Goal: Task Accomplishment & Management: Manage account settings

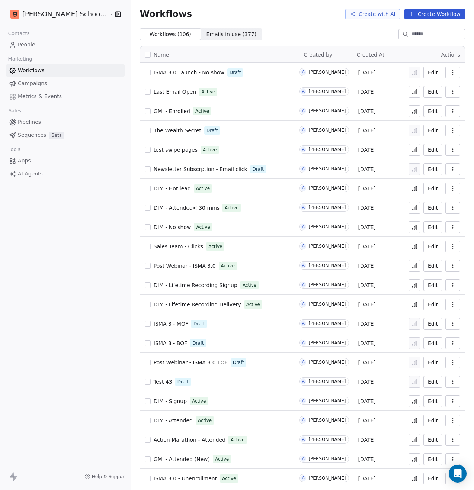
click at [176, 74] on span "ISMA 3.0 Launch - No show" at bounding box center [189, 73] width 71 height 6
click at [41, 49] on link "People" at bounding box center [65, 45] width 119 height 12
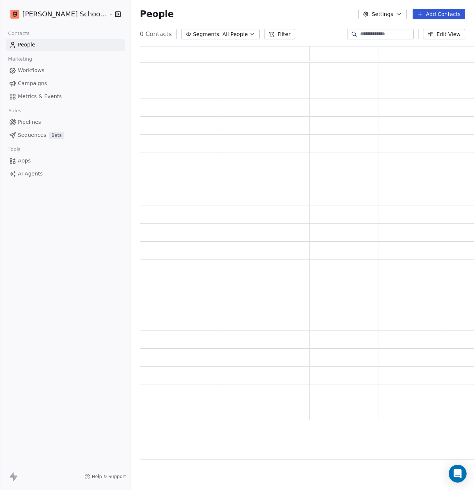
scroll to position [408, 344]
click at [386, 22] on div "People Settings Add Contacts" at bounding box center [302, 14] width 343 height 28
click at [388, 16] on button "Settings" at bounding box center [382, 14] width 48 height 10
click at [393, 55] on div "Import" at bounding box center [381, 54] width 35 height 12
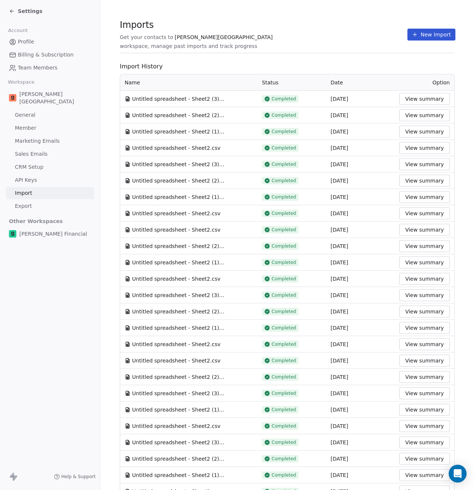
click at [425, 34] on button "New Import" at bounding box center [431, 35] width 48 height 12
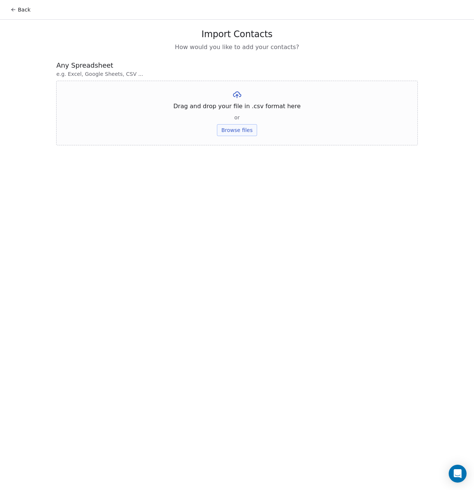
click at [235, 125] on button "Browse files" at bounding box center [237, 130] width 40 height 12
click at [235, 107] on button "Upload" at bounding box center [236, 109] width 27 height 12
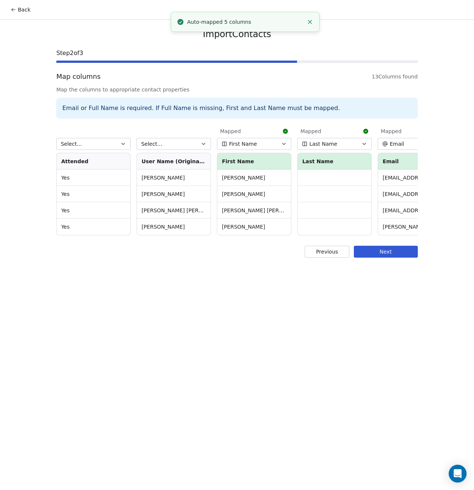
click at [237, 148] on button "First Name" at bounding box center [254, 144] width 74 height 12
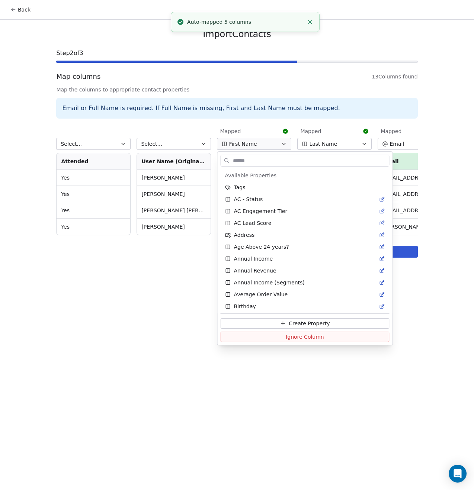
scroll to position [335, 0]
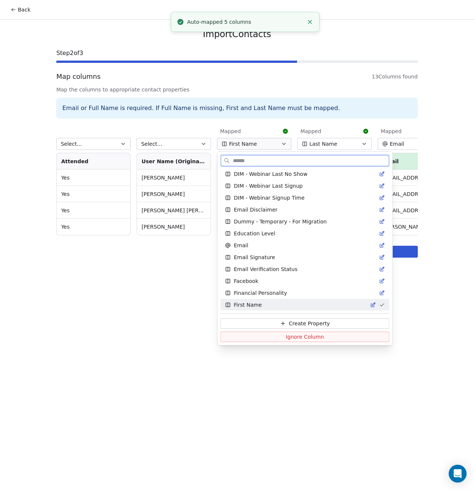
click at [286, 336] on span "Ignore Column" at bounding box center [305, 336] width 38 height 7
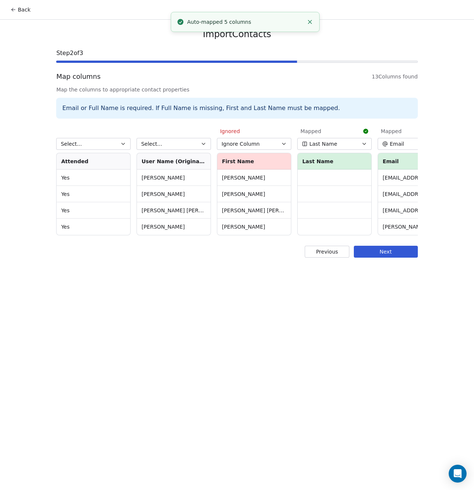
click at [328, 140] on span "Last Name" at bounding box center [323, 143] width 28 height 7
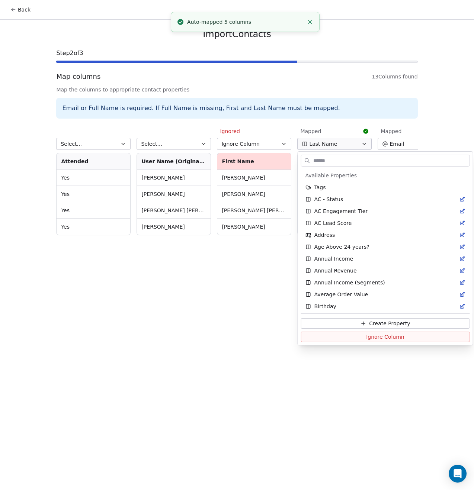
scroll to position [799, 0]
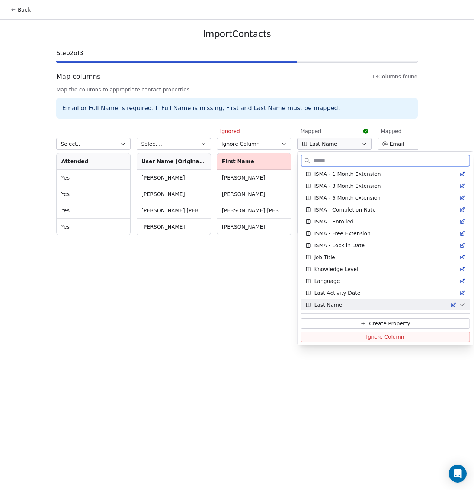
click at [343, 337] on button "Ignore Column" at bounding box center [385, 337] width 169 height 10
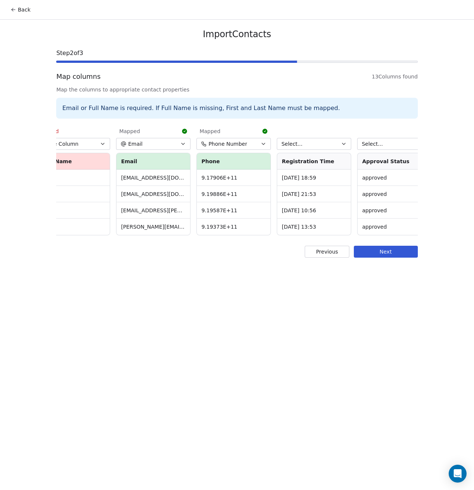
scroll to position [0, 264]
click at [232, 142] on span "Phone Number" at bounding box center [225, 143] width 39 height 7
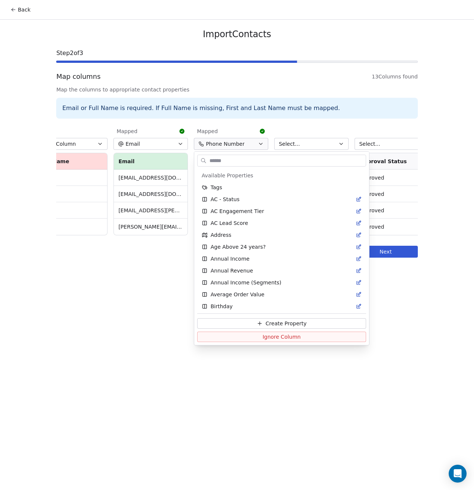
scroll to position [1168, 0]
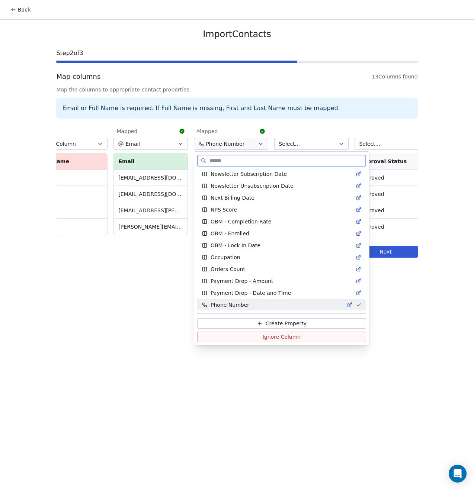
click at [263, 338] on span "Ignore Column" at bounding box center [282, 336] width 38 height 7
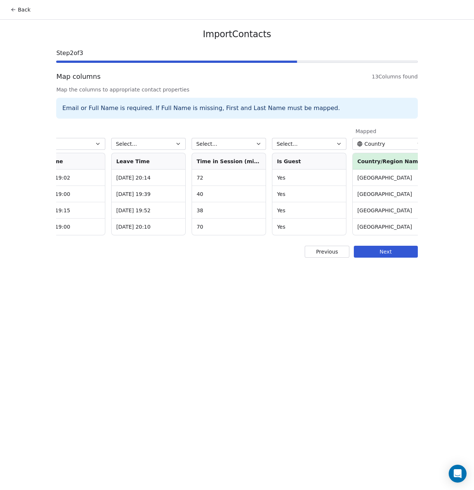
scroll to position [0, 677]
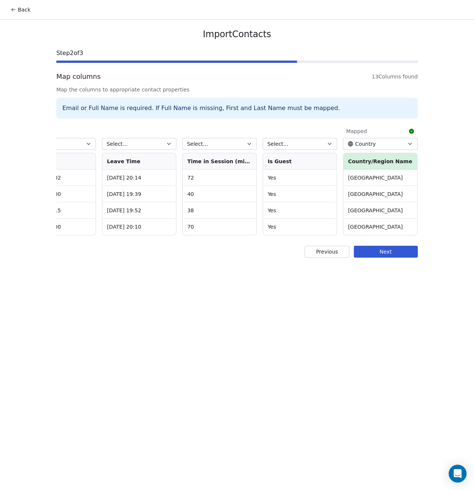
click at [365, 144] on span "Country" at bounding box center [365, 143] width 21 height 7
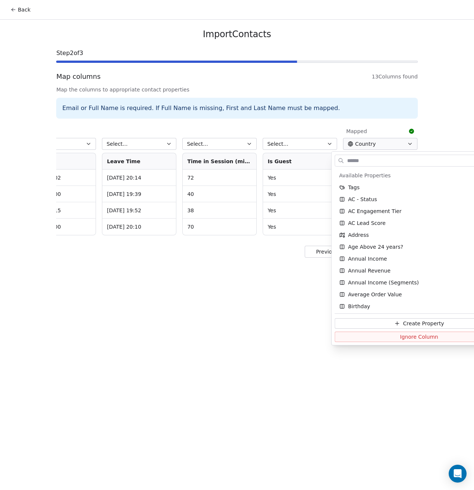
scroll to position [73, 0]
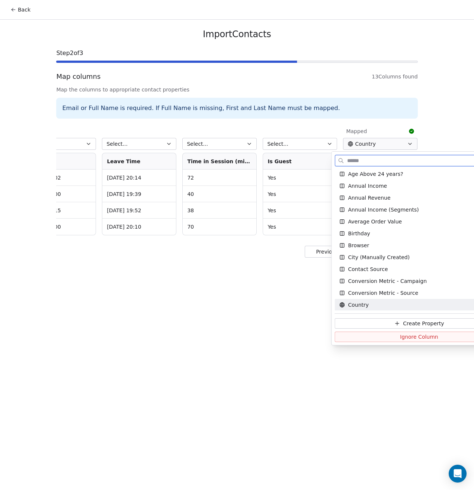
click at [379, 333] on button "Ignore Column" at bounding box center [419, 337] width 169 height 10
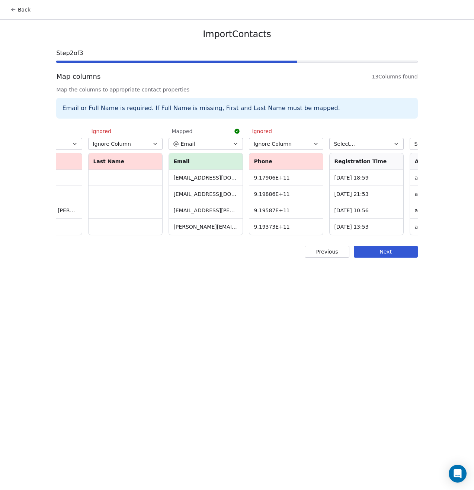
scroll to position [0, 171]
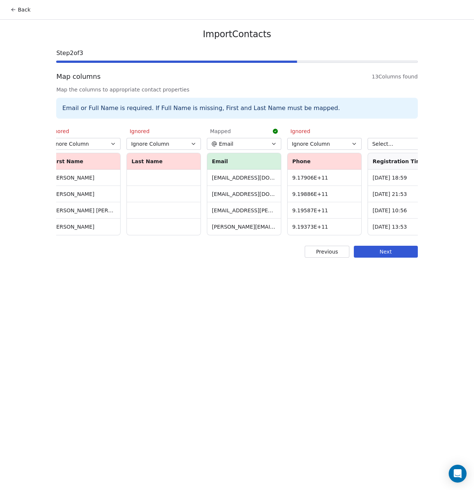
click at [367, 258] on button "Next" at bounding box center [386, 252] width 64 height 12
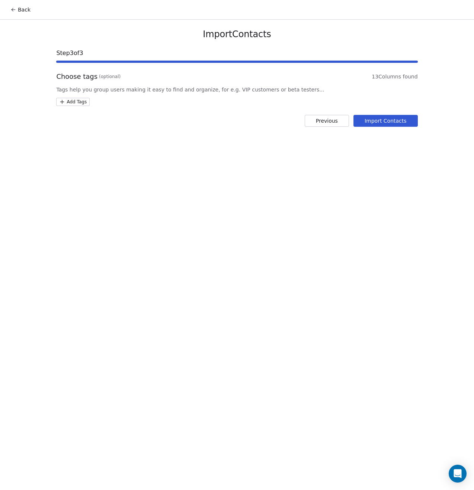
click at [74, 102] on html "Back Import Contacts Step 3 of 3 Choose tags (optional) 13 Columns found Tags h…" at bounding box center [237, 245] width 474 height 490
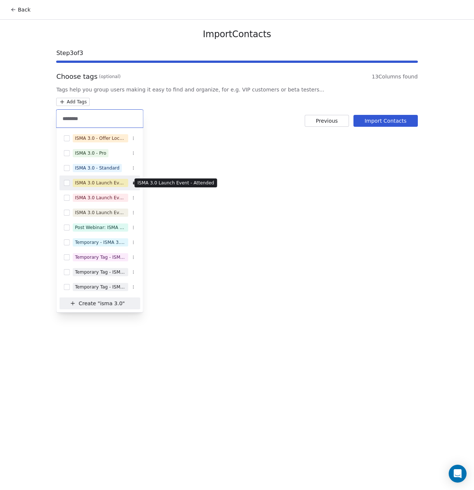
type input "********"
click at [106, 181] on div "ISMA 3.0 Launch Event - Attended" at bounding box center [100, 183] width 51 height 7
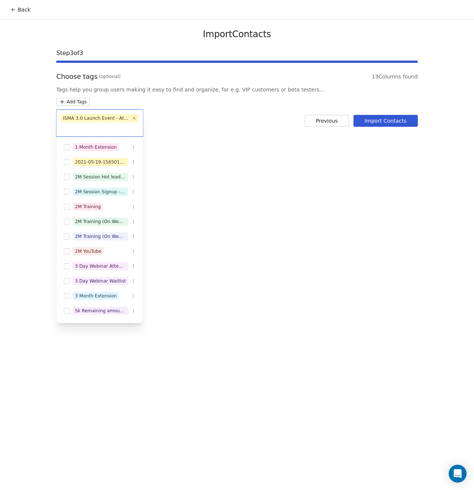
click at [229, 183] on html "Back Import Contacts Step 3 of 3 Choose tags (optional) 13 Columns found Tags h…" at bounding box center [237, 245] width 474 height 490
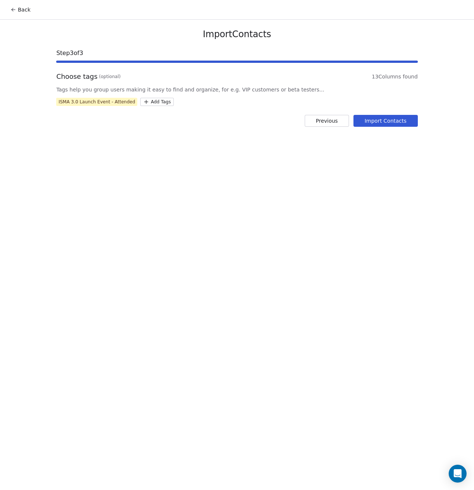
click at [376, 122] on button "Import Contacts" at bounding box center [385, 121] width 64 height 12
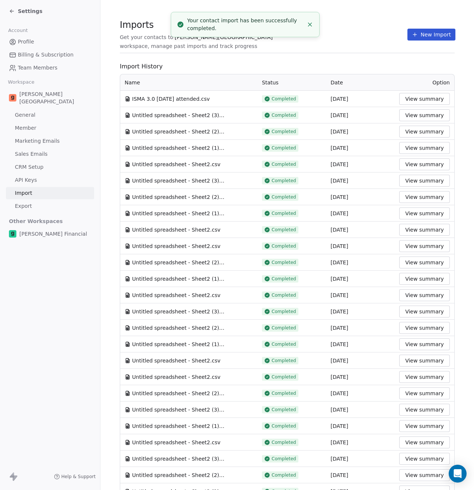
click at [424, 42] on section "Imports Get your contacts to [PERSON_NAME] School workspace, manage past import…" at bounding box center [287, 38] width 335 height 29
click at [420, 38] on button "New Import" at bounding box center [431, 35] width 48 height 12
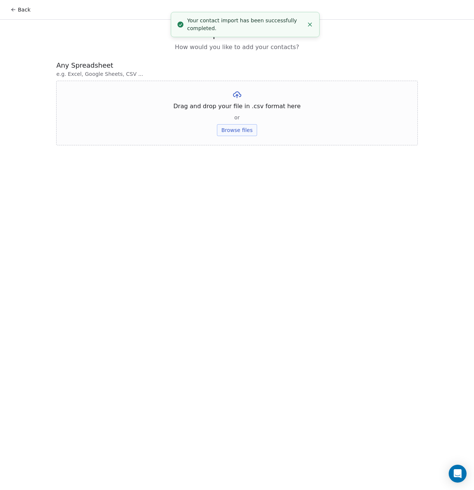
click at [249, 136] on div "Drag and drop your file in .csv format here or Browse files" at bounding box center [236, 113] width 361 height 65
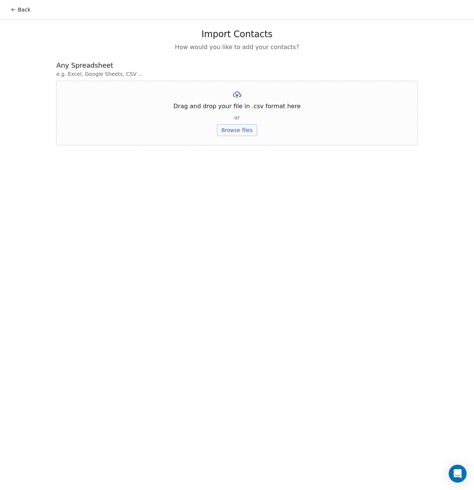
click at [250, 133] on button "Browse files" at bounding box center [237, 130] width 40 height 12
click at [237, 109] on button "Upload" at bounding box center [236, 109] width 27 height 12
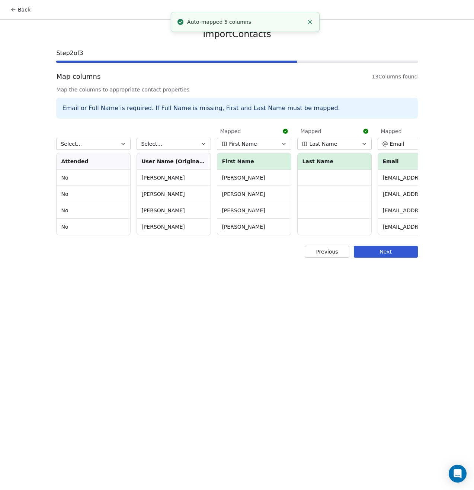
click at [243, 147] on span "First Name" at bounding box center [243, 143] width 28 height 7
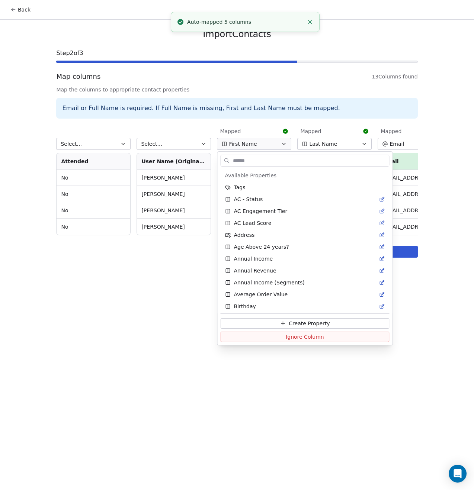
scroll to position [335, 0]
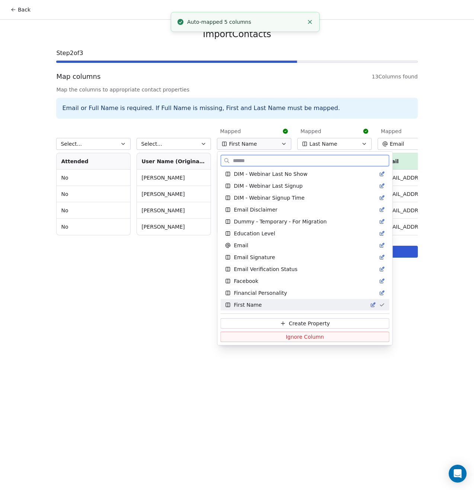
click at [266, 337] on button "Ignore Column" at bounding box center [305, 337] width 169 height 10
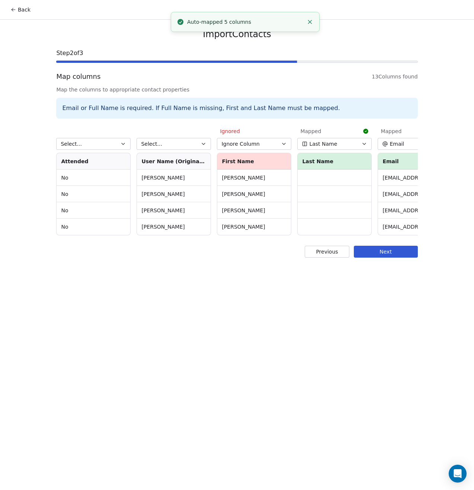
click at [334, 142] on span "Last Name" at bounding box center [323, 143] width 28 height 7
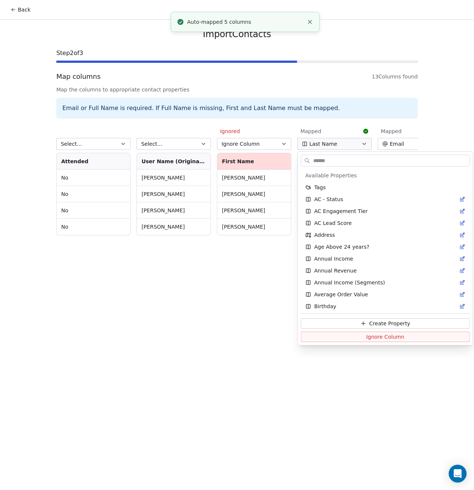
scroll to position [799, 0]
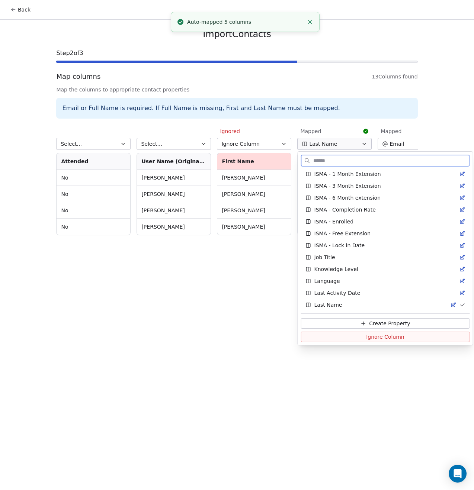
click at [366, 338] on span "Ignore Column" at bounding box center [385, 336] width 38 height 7
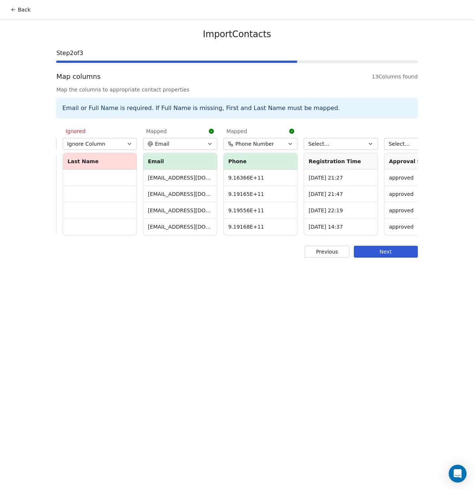
scroll to position [0, 241]
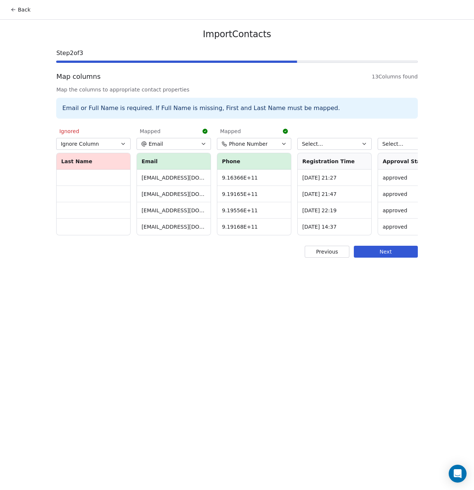
click at [244, 145] on span "Phone Number" at bounding box center [248, 143] width 39 height 7
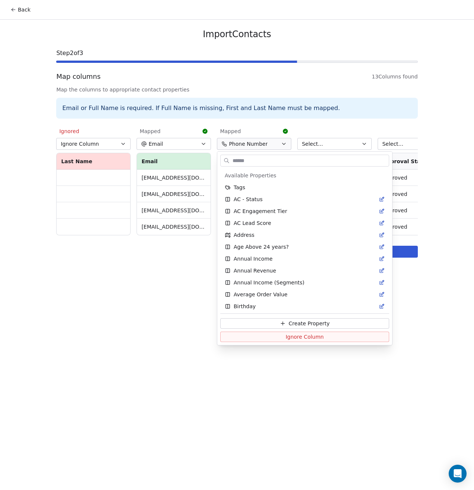
scroll to position [1168, 0]
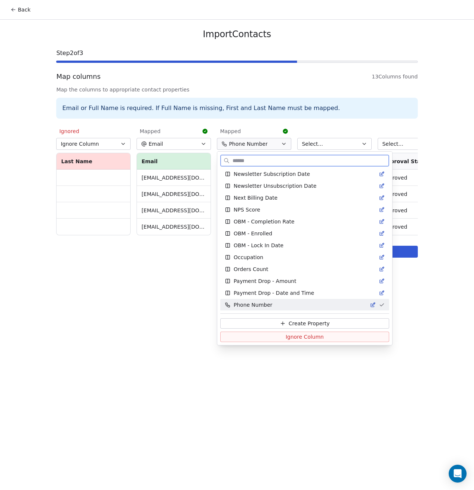
click at [286, 338] on span "Ignore Column" at bounding box center [305, 336] width 38 height 7
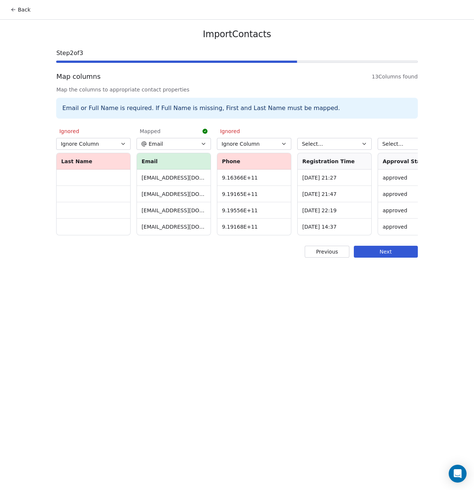
scroll to position [0, 677]
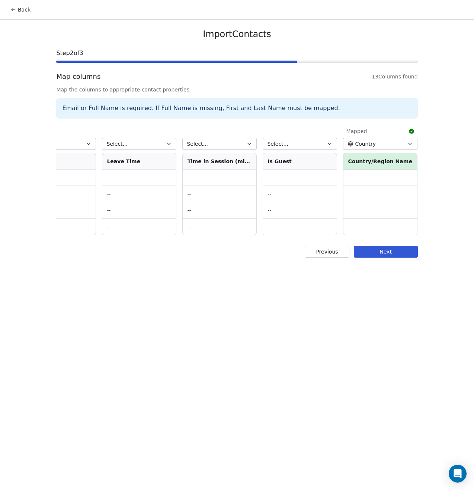
click at [393, 143] on button "Country" at bounding box center [380, 144] width 74 height 12
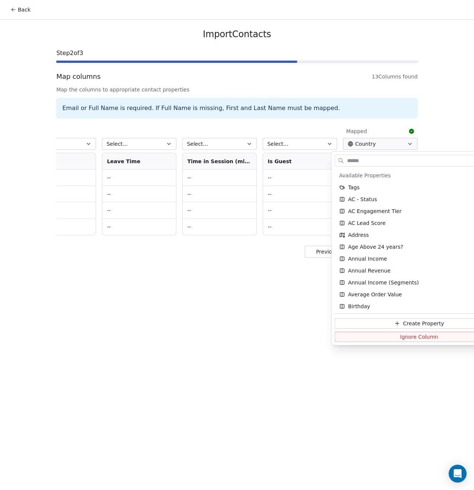
scroll to position [73, 0]
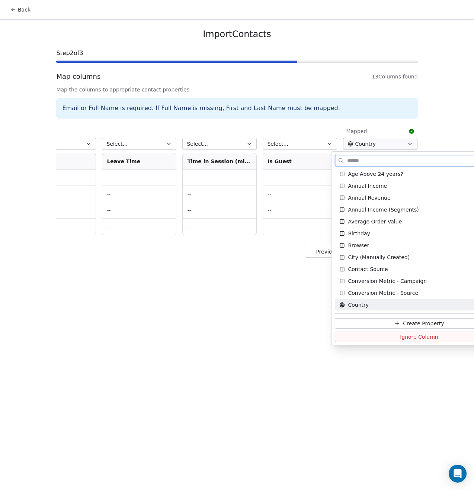
click at [400, 337] on span "Ignore Column" at bounding box center [419, 336] width 38 height 7
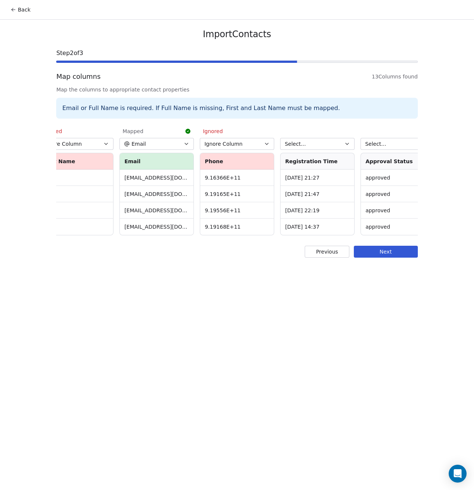
scroll to position [0, 186]
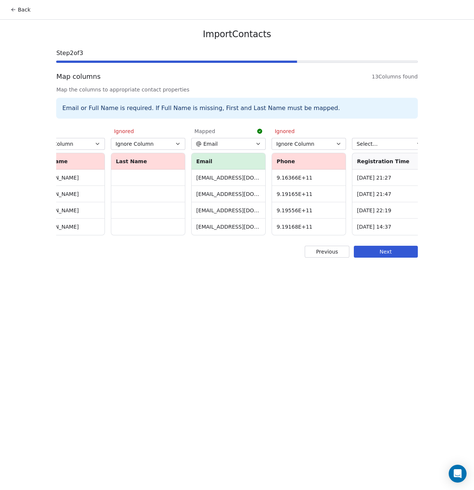
click at [374, 258] on button "Next" at bounding box center [386, 252] width 64 height 12
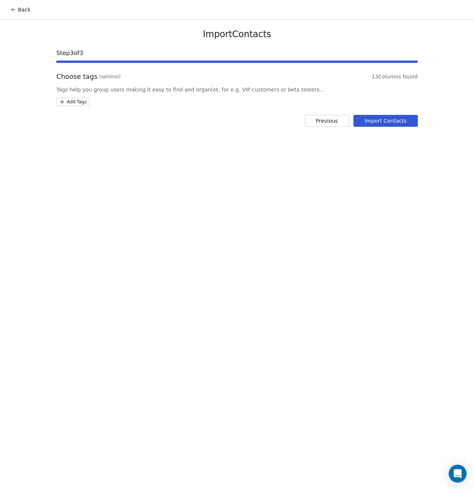
click at [68, 103] on html "Back Import Contacts Step 3 of 3 Choose tags (optional) 13 Columns found Tags h…" at bounding box center [237, 245] width 474 height 490
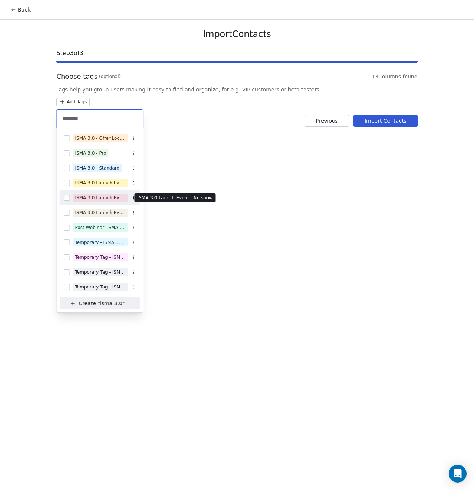
type input "********"
click at [105, 199] on div "ISMA 3.0 Launch Event - No show" at bounding box center [100, 198] width 51 height 7
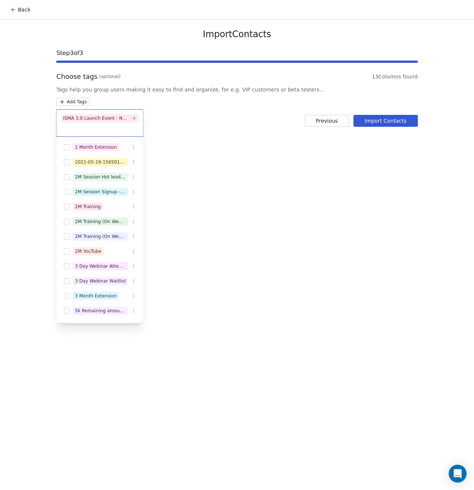
click at [296, 231] on html "Back Import Contacts Step 3 of 3 Choose tags (optional) 13 Columns found Tags h…" at bounding box center [237, 245] width 474 height 490
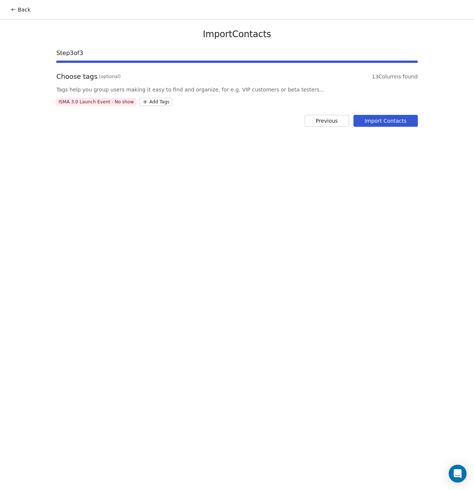
click at [384, 122] on button "Import Contacts" at bounding box center [385, 121] width 64 height 12
